Goal: Information Seeking & Learning: Learn about a topic

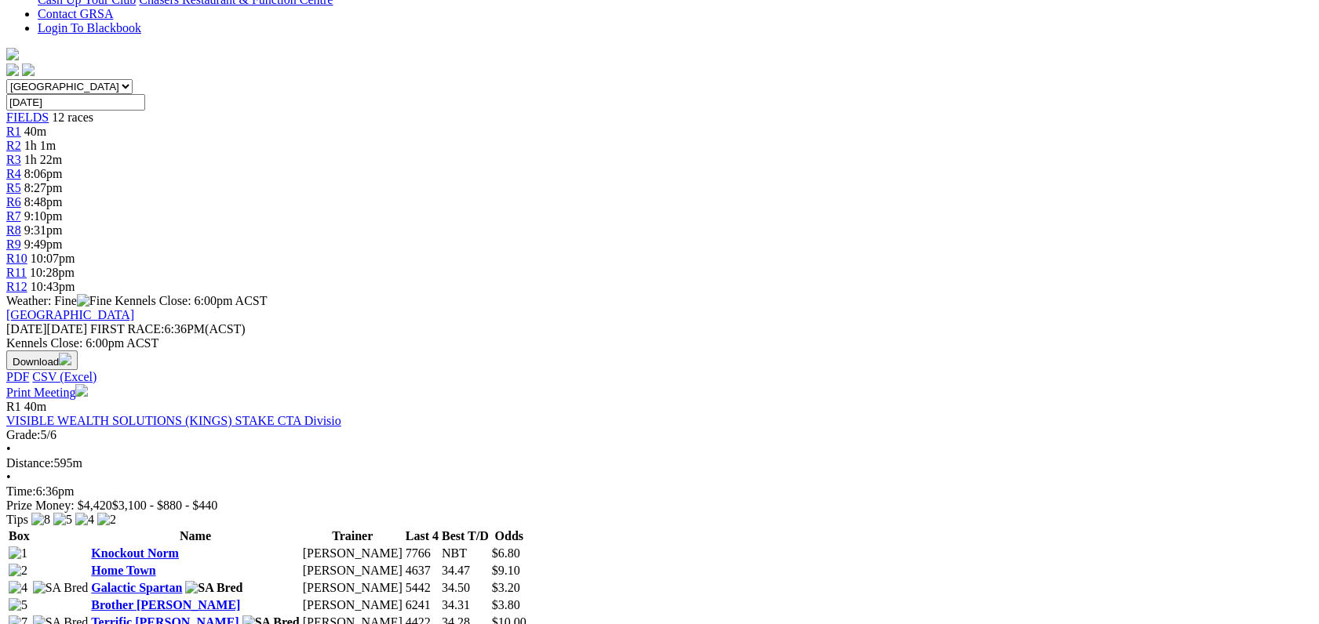
scroll to position [436, 0]
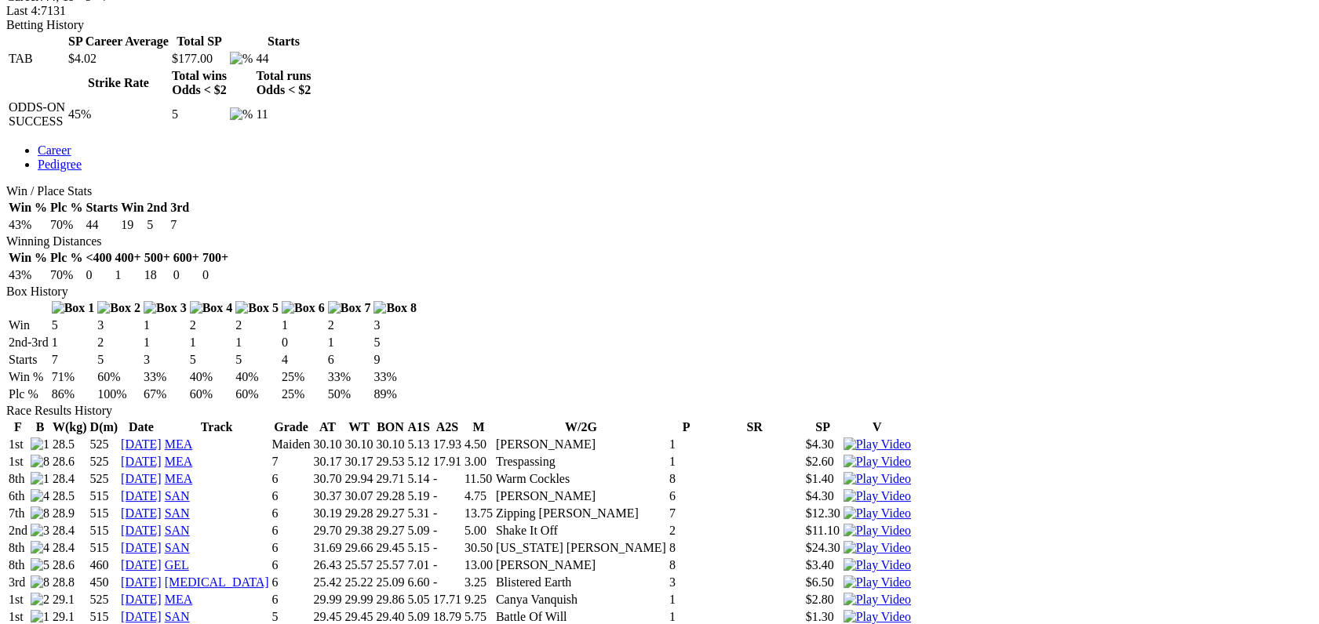
scroll to position [791, 0]
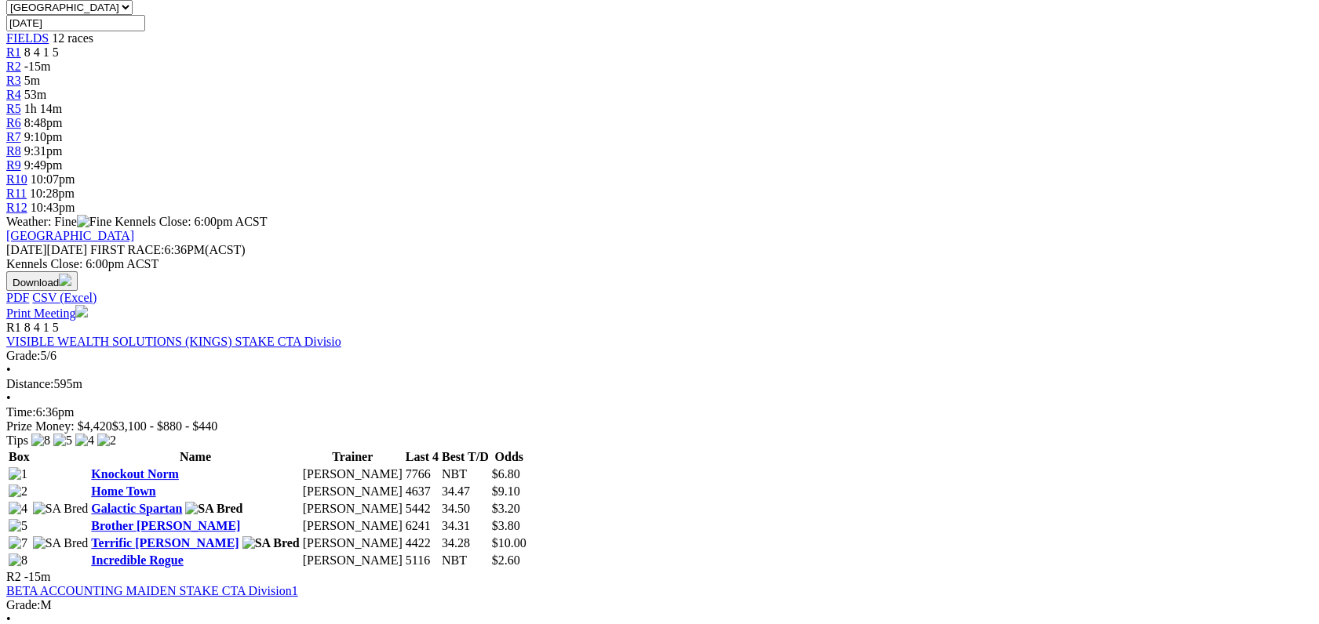
scroll to position [523, 0]
